Goal: Information Seeking & Learning: Learn about a topic

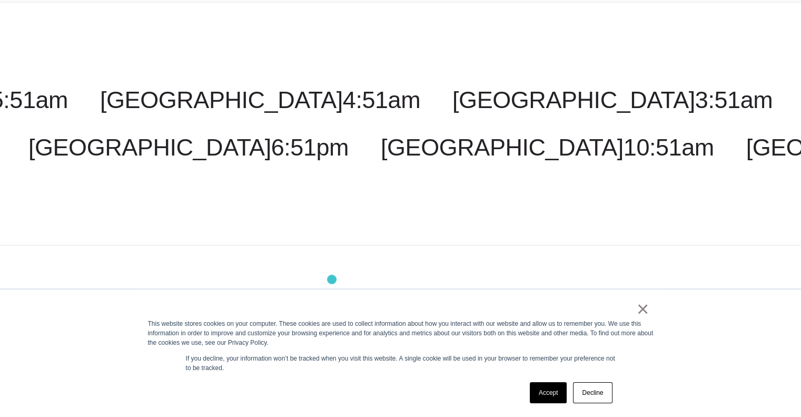
scroll to position [3016, 0]
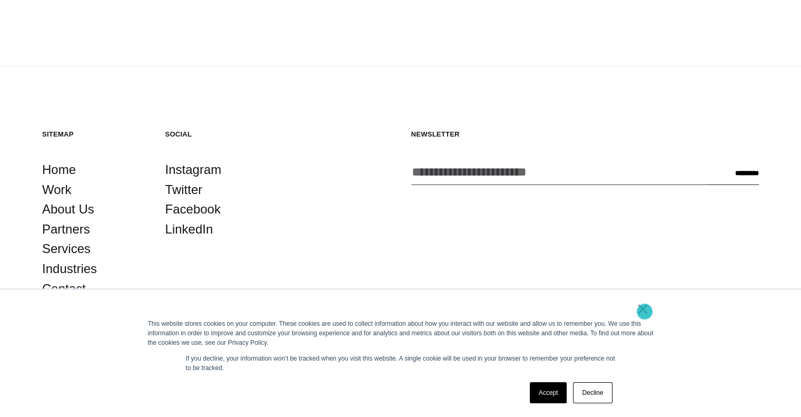
click at [645, 311] on link "×" at bounding box center [643, 308] width 13 height 9
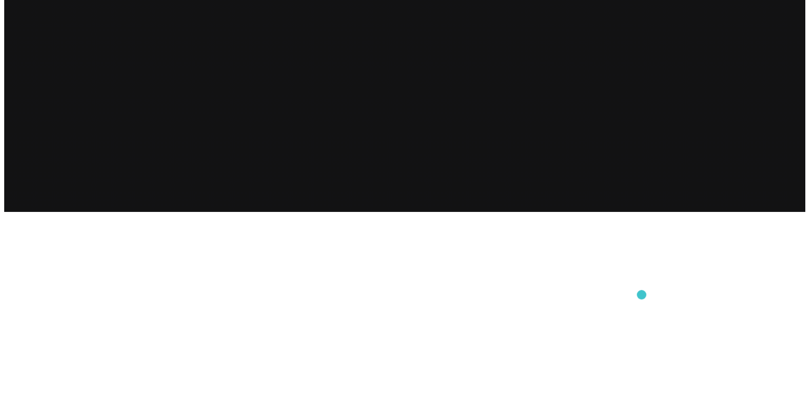
scroll to position [0, 0]
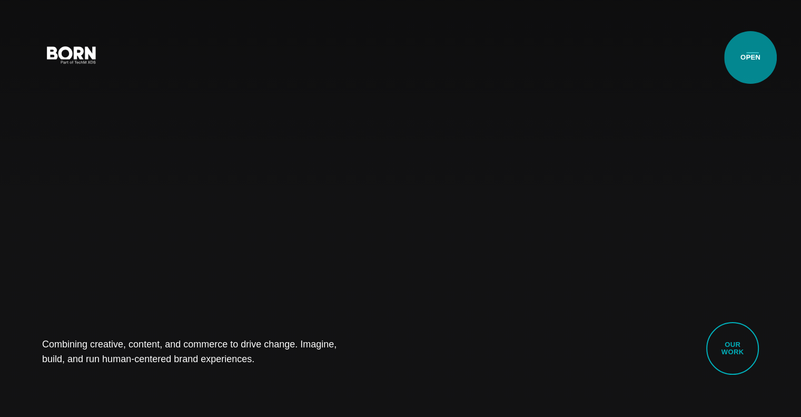
click at [751, 57] on button "Primary Menu" at bounding box center [752, 54] width 25 height 22
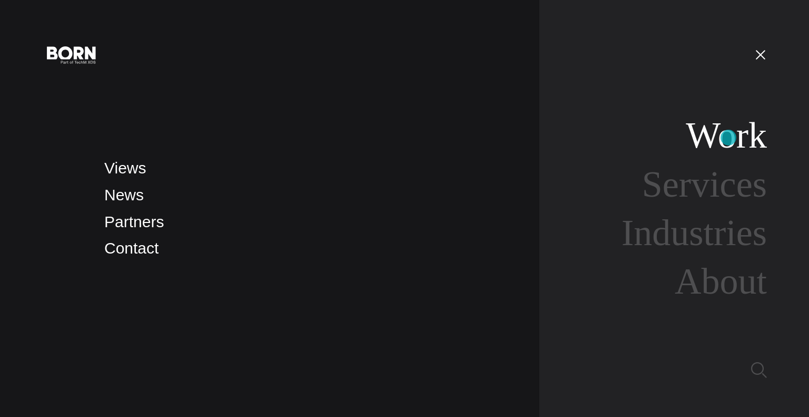
click at [729, 138] on link "Work" at bounding box center [726, 135] width 81 height 41
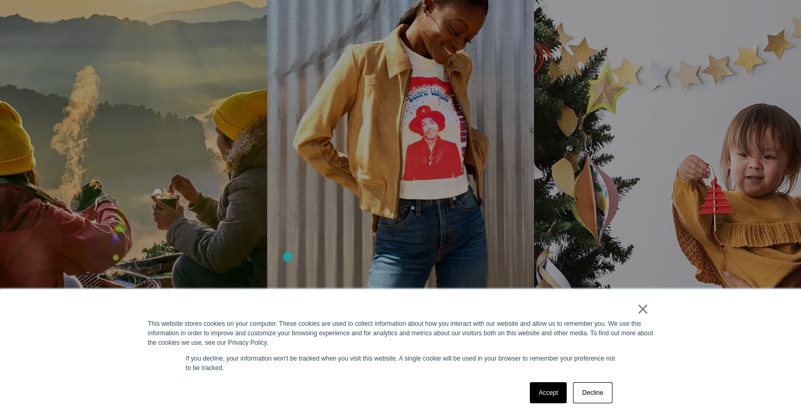
scroll to position [1129, 0]
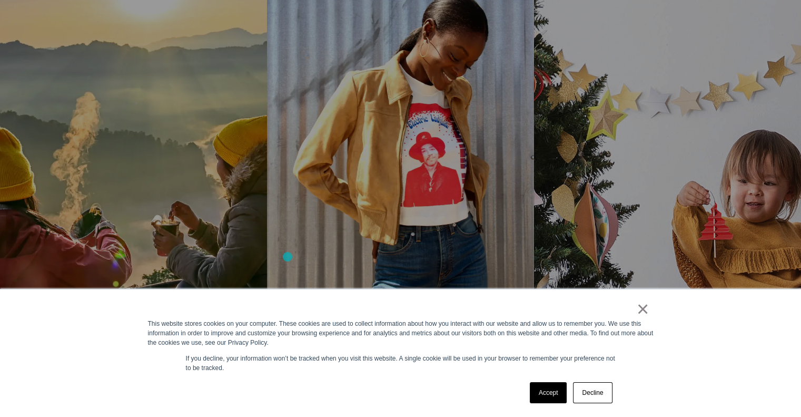
click at [288, 257] on link "Lucky Brand Online Experience Refresh Lucky Brand’s overall customer usability …" at bounding box center [400, 134] width 267 height 421
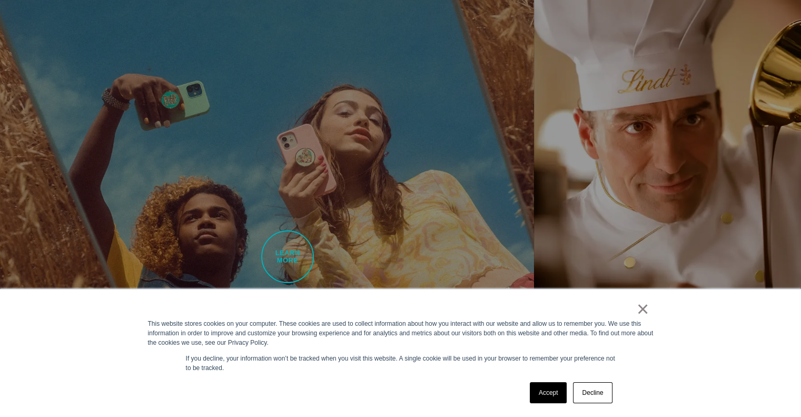
scroll to position [1553, 0]
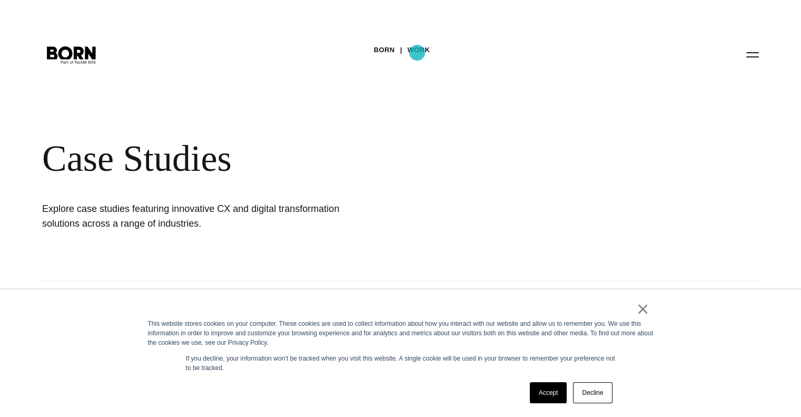
click at [417, 53] on link "Work" at bounding box center [419, 50] width 23 height 16
